Goal: Navigation & Orientation: Find specific page/section

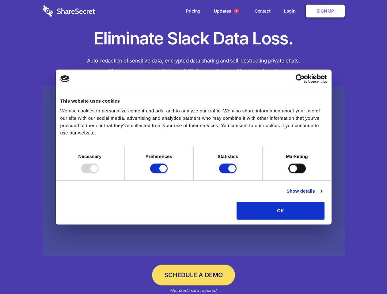
click at [99, 174] on div at bounding box center [89, 169] width 17 height 10
click at [168, 174] on input "Preferences" at bounding box center [158, 169] width 17 height 10
checkbox input "false"
click at [229, 174] on input "Statistics" at bounding box center [227, 169] width 17 height 10
checkbox input "false"
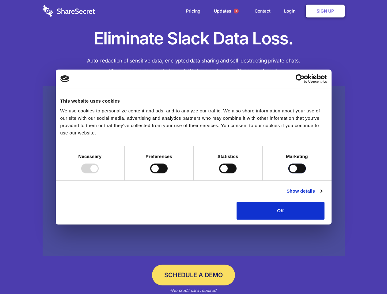
click at [289, 174] on input "Marketing" at bounding box center [297, 169] width 17 height 10
checkbox input "true"
click at [322, 195] on link "Show details" at bounding box center [305, 191] width 36 height 7
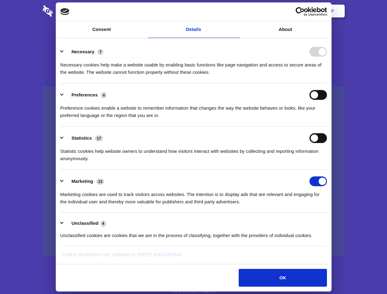
click at [327, 83] on li "Necessary 7 Necessary cookies help make a website usable by enabling basic func…" at bounding box center [193, 61] width 267 height 43
click at [236, 11] on span "1" at bounding box center [236, 11] width 5 height 5
